Goal: Information Seeking & Learning: Compare options

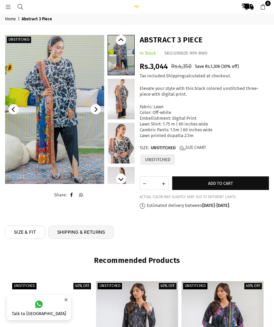
click at [63, 98] on img at bounding box center [54, 109] width 99 height 149
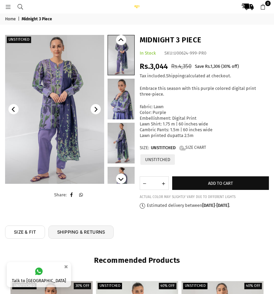
click at [80, 142] on img at bounding box center [54, 109] width 99 height 149
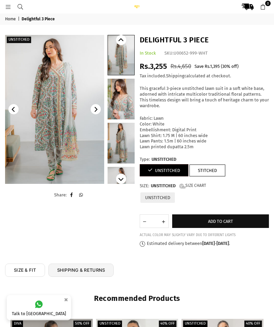
click at [63, 136] on img at bounding box center [54, 109] width 99 height 149
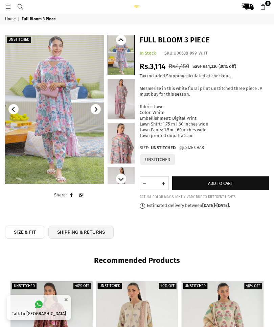
click at [58, 90] on img at bounding box center [54, 109] width 99 height 149
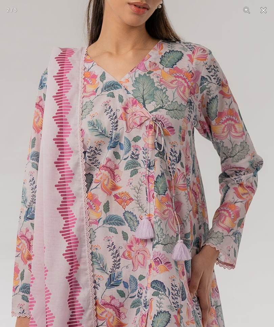
click at [221, 203] on img at bounding box center [133, 305] width 528 height 792
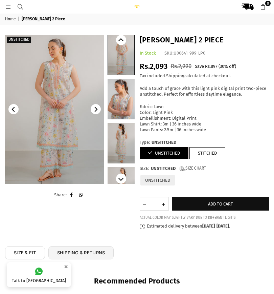
click at [52, 80] on img at bounding box center [54, 109] width 99 height 149
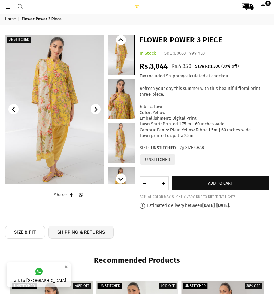
click at [63, 114] on img at bounding box center [54, 109] width 99 height 149
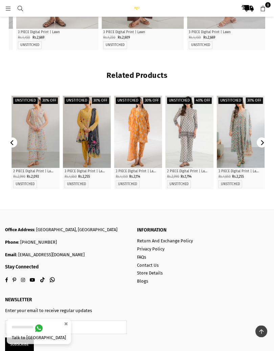
scroll to position [379, 0]
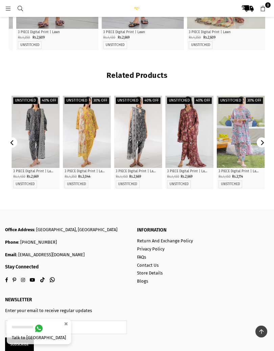
click at [250, 212] on div "Office Address : [STREET_ADDRESS] Phone : [PHONE_NUMBER] Email : [EMAIL_ADDRESS…" at bounding box center [127, 294] width 264 height 168
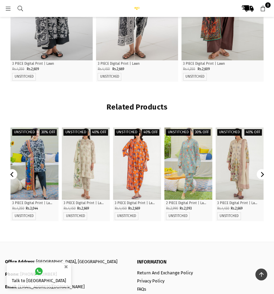
scroll to position [345, 0]
